Goal: Task Accomplishment & Management: Manage account settings

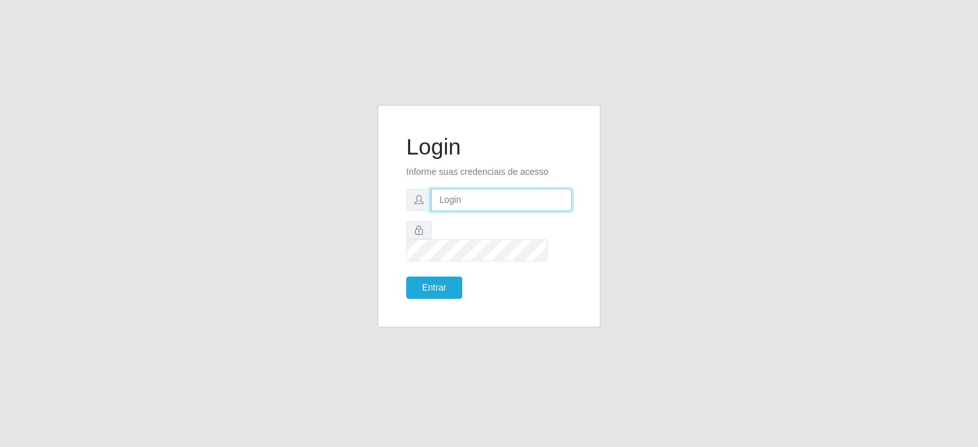
click at [440, 211] on input "text" at bounding box center [501, 200] width 141 height 22
type input "[EMAIL_ADDRESS][DOMAIN_NAME]"
click at [423, 277] on button "Entrar" at bounding box center [434, 288] width 56 height 22
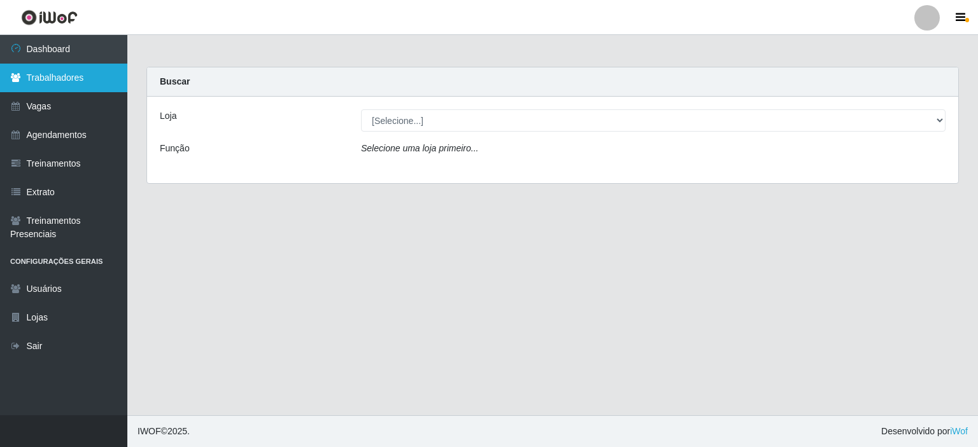
click at [44, 77] on link "Trabalhadores" at bounding box center [63, 78] width 127 height 29
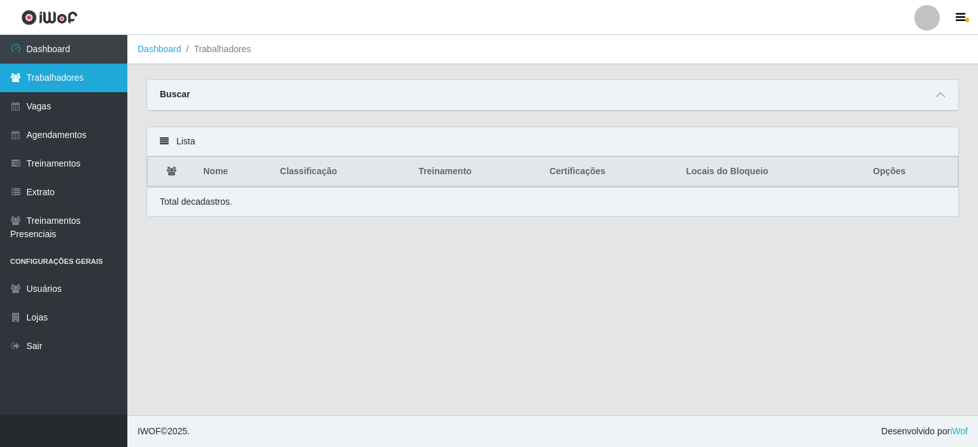
click at [84, 74] on link "Trabalhadores" at bounding box center [63, 78] width 127 height 29
drag, startPoint x: 943, startPoint y: 95, endPoint x: 927, endPoint y: 91, distance: 16.4
click at [942, 94] on icon at bounding box center [940, 94] width 9 height 9
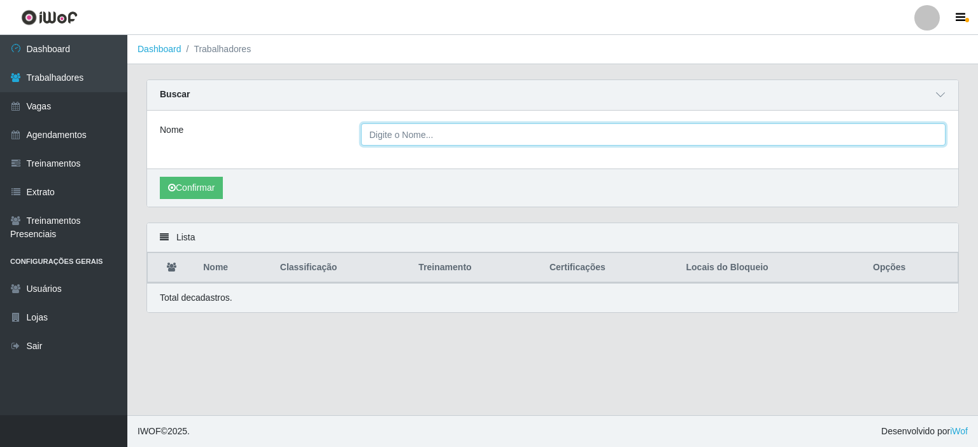
click at [387, 129] on input "Nome" at bounding box center [653, 134] width 584 height 22
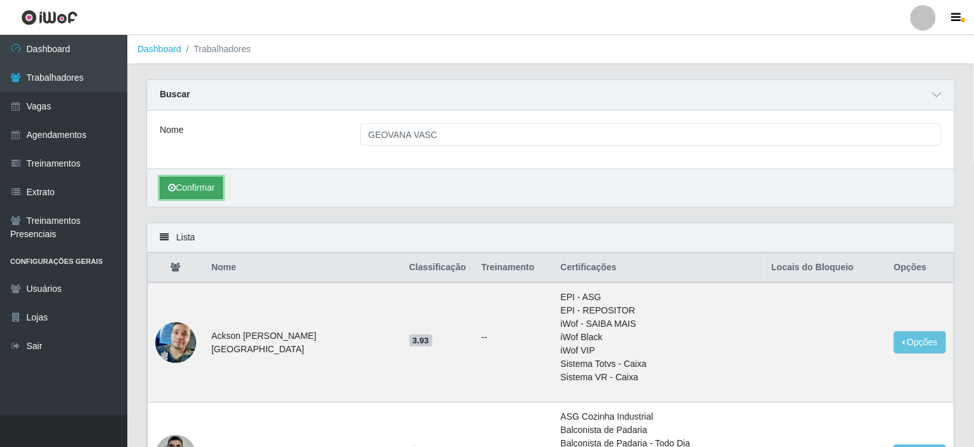
click at [206, 192] on button "Confirmar" at bounding box center [191, 188] width 63 height 22
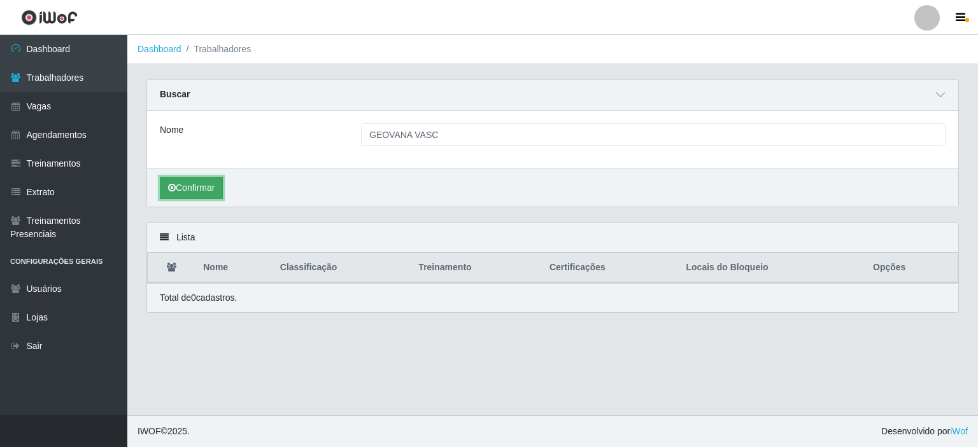
click at [204, 186] on button "Confirmar" at bounding box center [191, 188] width 63 height 22
click at [199, 181] on button "Confirmar" at bounding box center [191, 188] width 63 height 22
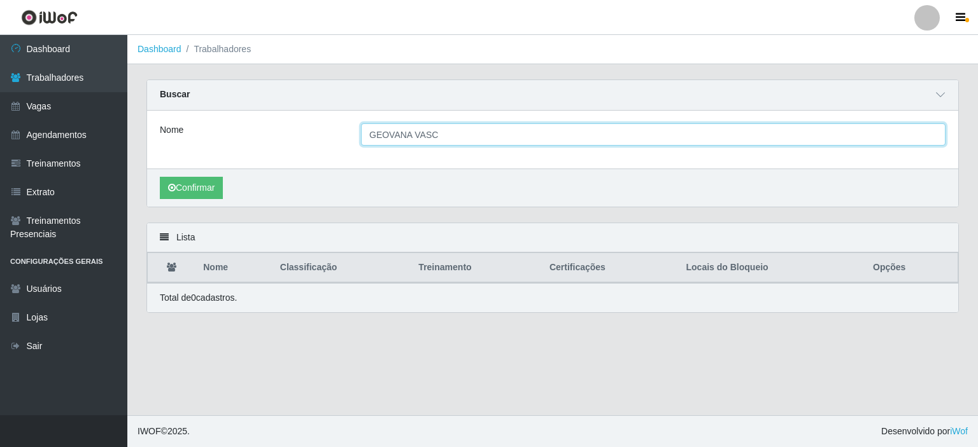
click at [403, 137] on input "GEOVANA VASC" at bounding box center [653, 134] width 584 height 22
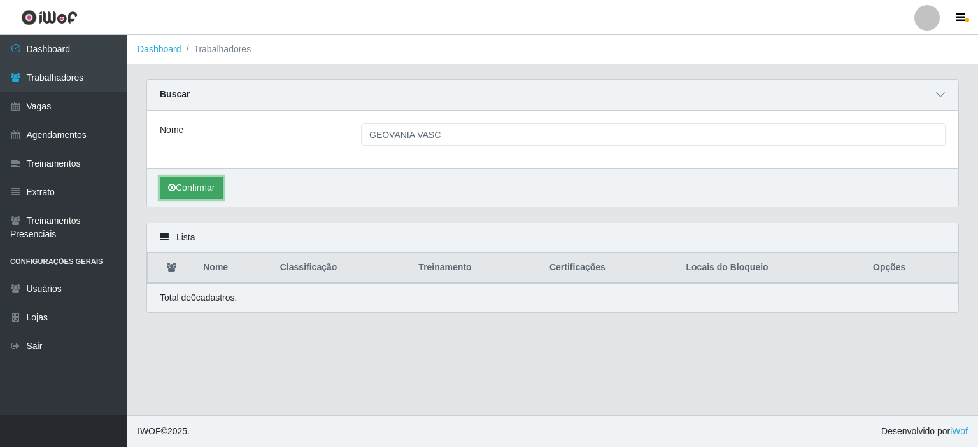
click at [216, 181] on button "Confirmar" at bounding box center [191, 188] width 63 height 22
click at [196, 182] on button "Confirmar" at bounding box center [191, 188] width 63 height 22
click at [193, 181] on button "Confirmar" at bounding box center [191, 188] width 63 height 22
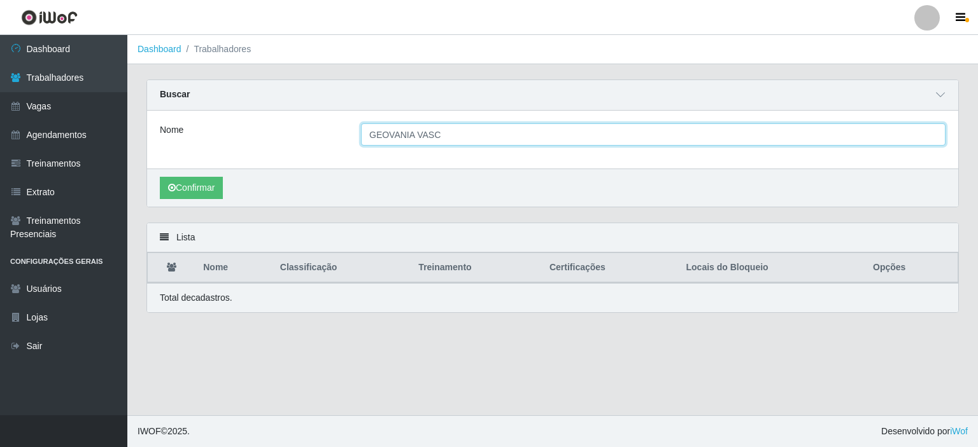
click at [437, 131] on input "GEOVANIA VASC" at bounding box center [653, 134] width 584 height 22
type input "GEOVANIA"
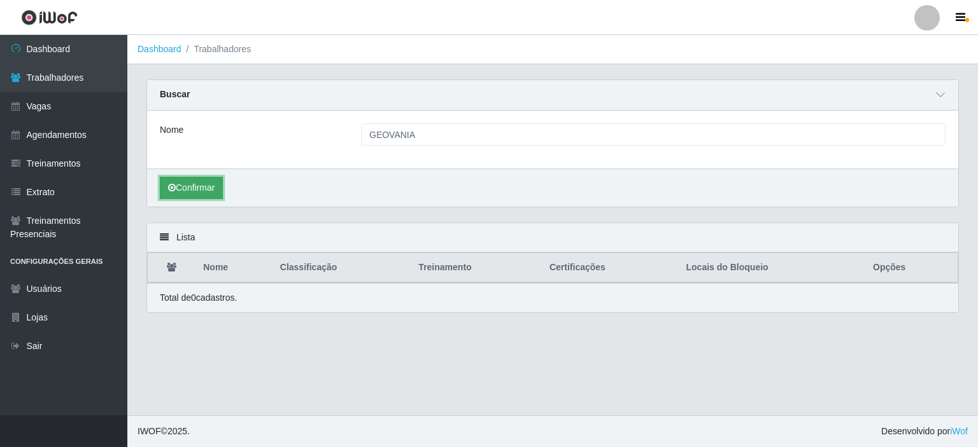
click at [214, 196] on button "Confirmar" at bounding box center [191, 188] width 63 height 22
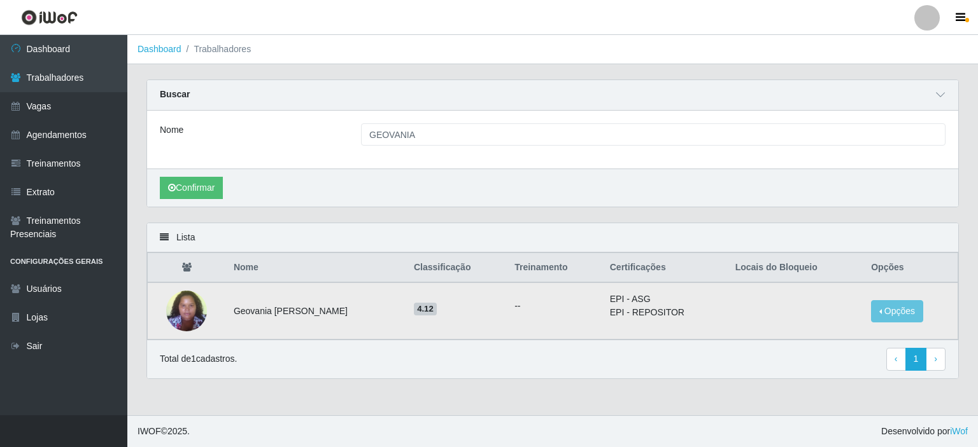
click at [211, 304] on td at bounding box center [187, 311] width 78 height 57
click at [200, 305] on img at bounding box center [186, 311] width 41 height 54
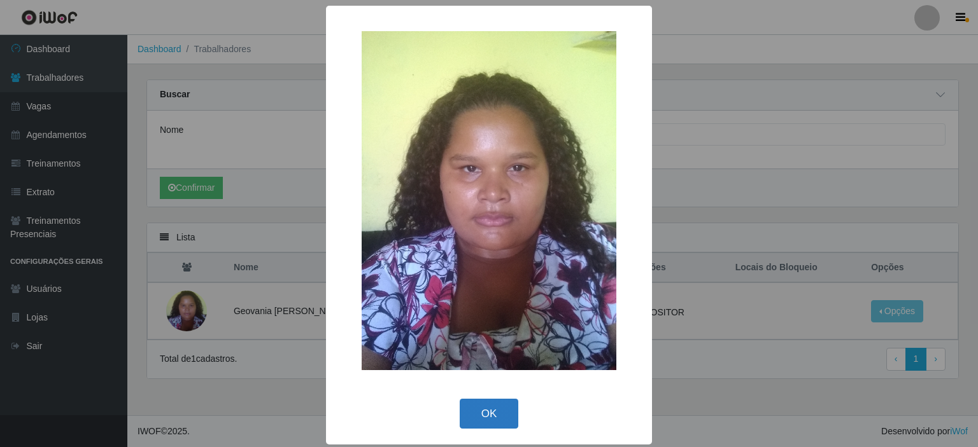
click at [476, 409] on button "OK" at bounding box center [489, 414] width 59 height 30
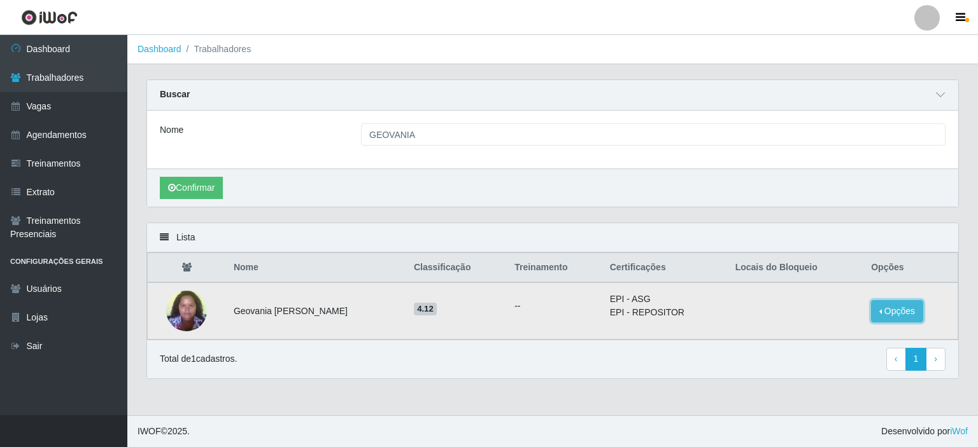
click at [885, 307] on button "Opções" at bounding box center [897, 311] width 52 height 22
click at [798, 320] on button "Bloquear - Loja" at bounding box center [817, 324] width 102 height 26
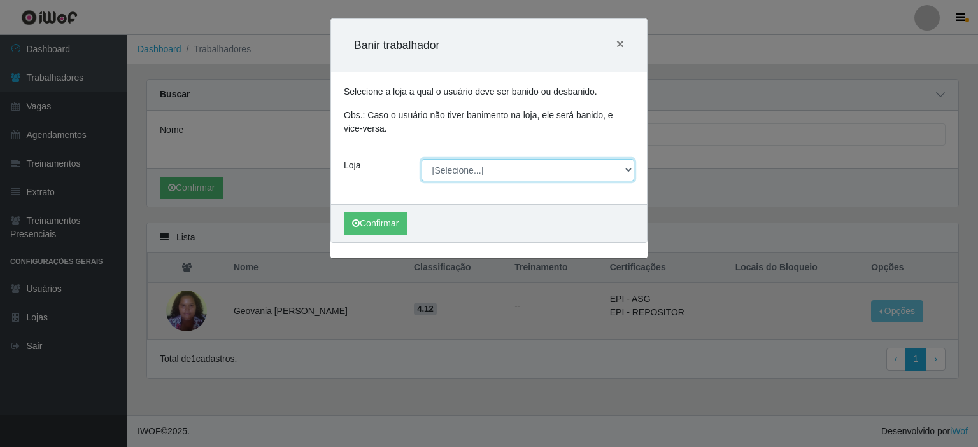
click at [466, 173] on select "[Selecione...] Corte Fácil - Unidade Planalto" at bounding box center [527, 170] width 213 height 22
select select "202"
click at [421, 159] on select "[Selecione...] Corte Fácil - Unidade Planalto" at bounding box center [527, 170] width 213 height 22
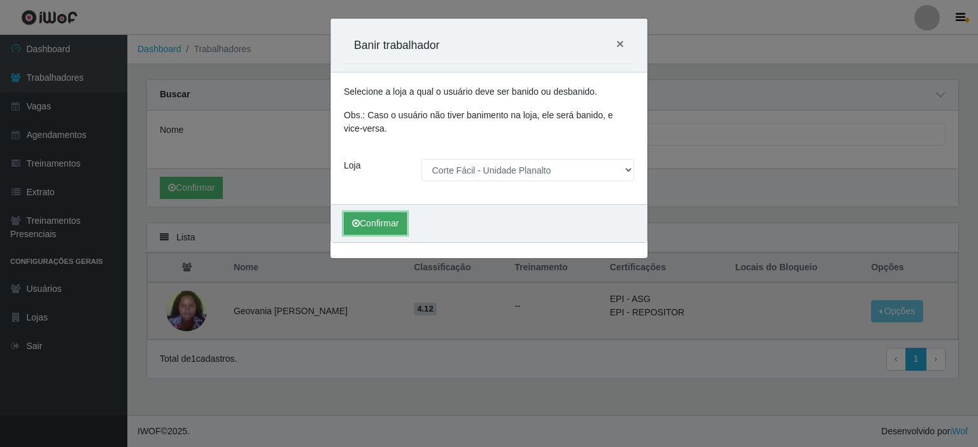
click at [366, 221] on button "Confirmar" at bounding box center [375, 224] width 63 height 22
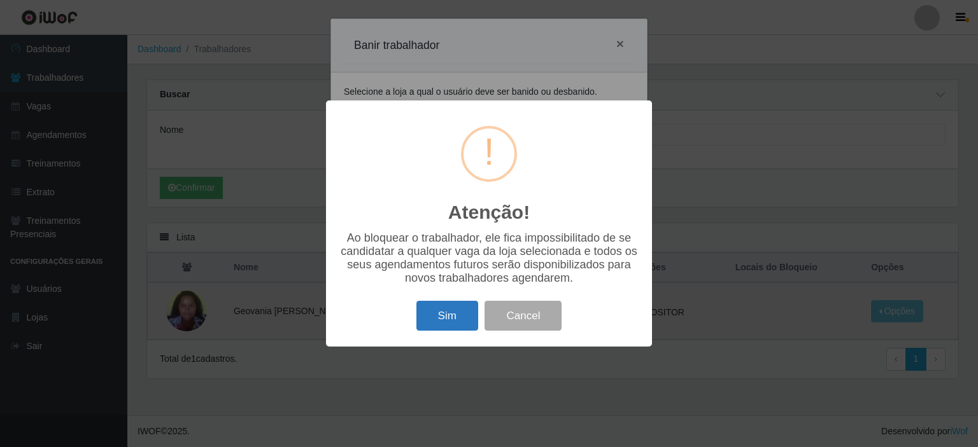
click at [428, 330] on button "Sim" at bounding box center [447, 316] width 62 height 30
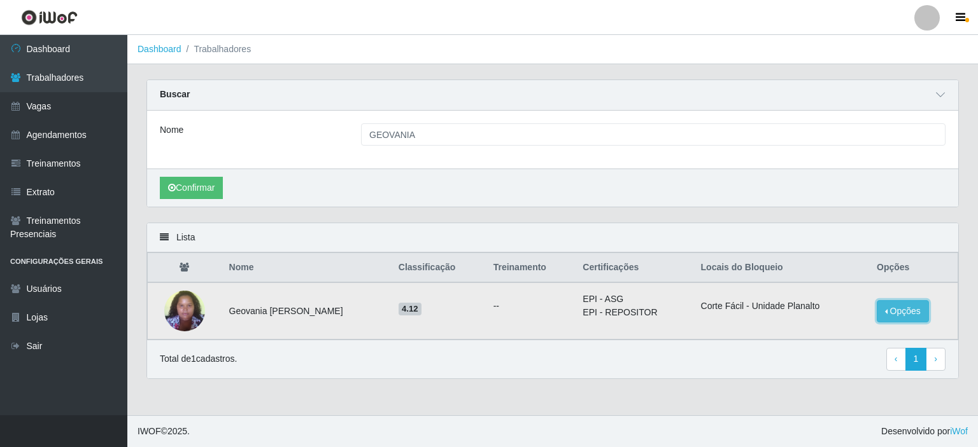
click at [905, 314] on button "Opções" at bounding box center [902, 311] width 52 height 22
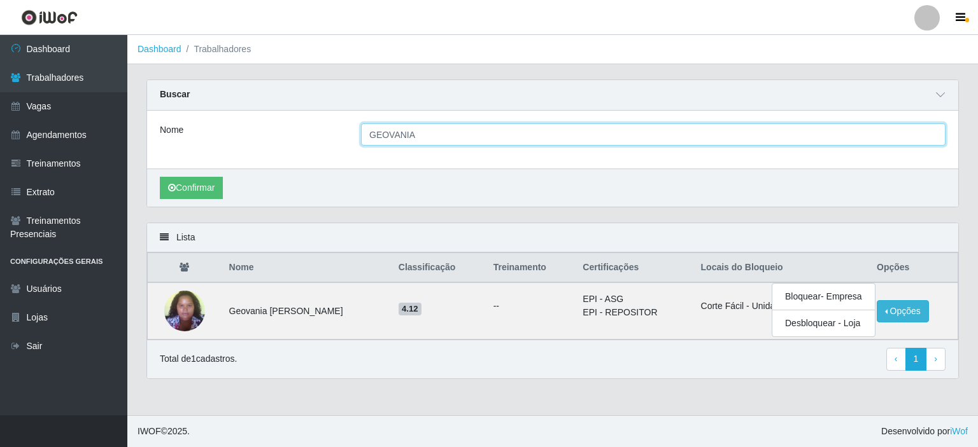
click at [437, 140] on input "GEOVANIA" at bounding box center [653, 134] width 584 height 22
type input "G"
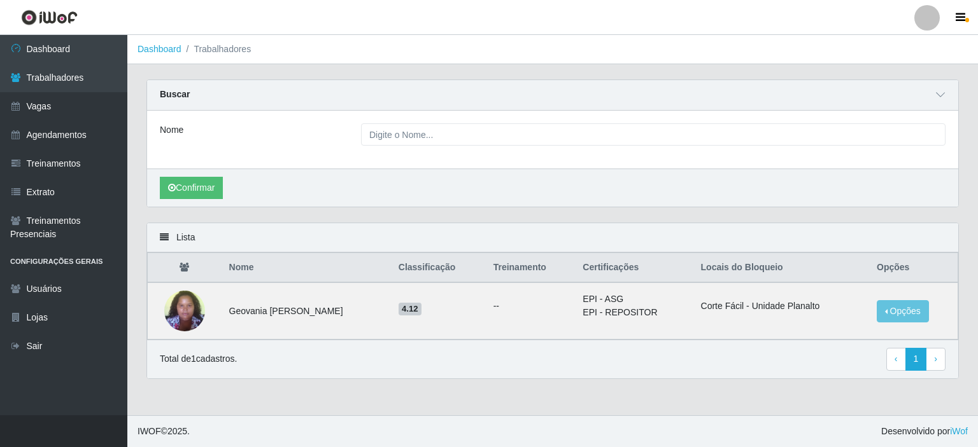
click at [321, 140] on div "Nome" at bounding box center [250, 134] width 201 height 22
click at [57, 104] on link "Vagas" at bounding box center [63, 106] width 127 height 29
